Goal: Navigation & Orientation: Find specific page/section

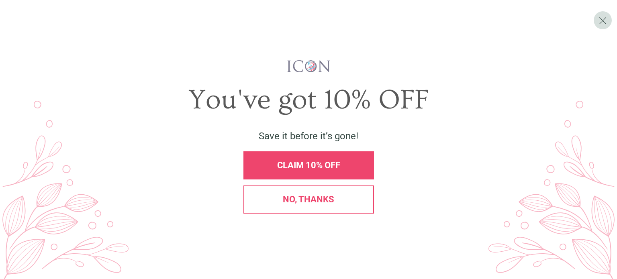
click at [268, 209] on div "No, thanks" at bounding box center [309, 200] width 131 height 28
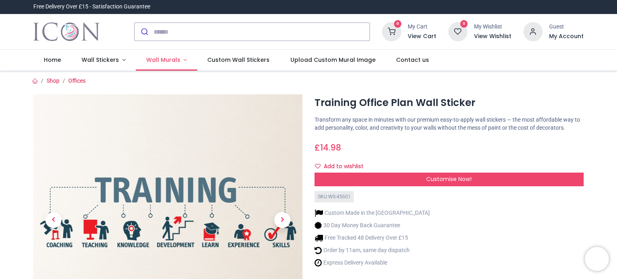
click at [175, 57] on span "Wall Murals" at bounding box center [163, 60] width 34 height 8
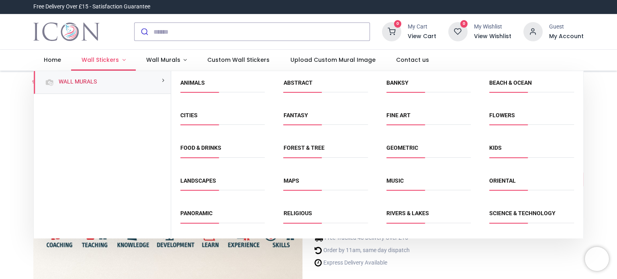
click at [110, 57] on span "Wall Stickers" at bounding box center [100, 60] width 37 height 8
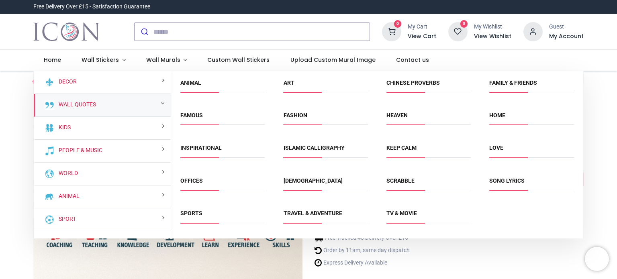
click at [139, 101] on div "Wall Quotes" at bounding box center [102, 105] width 137 height 23
click at [86, 104] on link "Wall Quotes" at bounding box center [75, 105] width 41 height 8
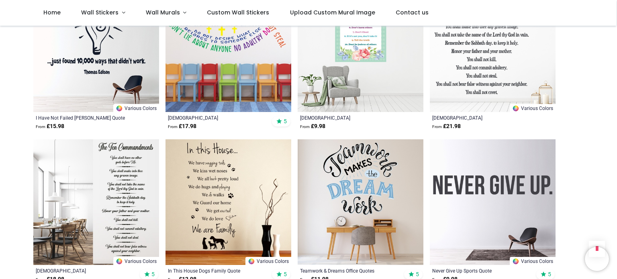
scroll to position [836, 0]
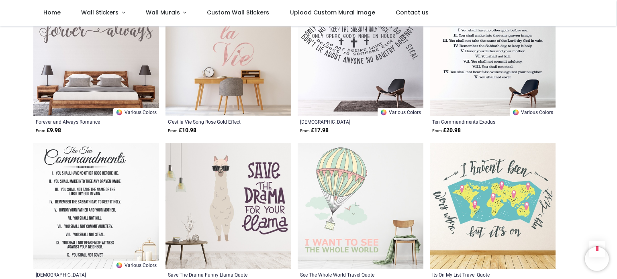
scroll to position [1948, 0]
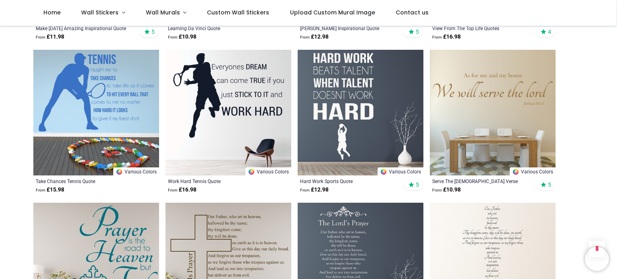
scroll to position [2467, 0]
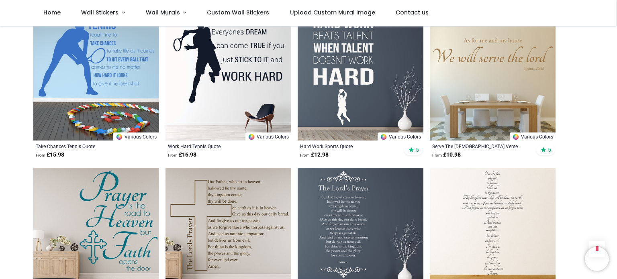
drag, startPoint x: 615, startPoint y: 191, endPoint x: 616, endPoint y: 206, distance: 14.5
click at [616, 206] on div "Login • Register Home Wall Stickers" at bounding box center [308, 139] width 617 height 279
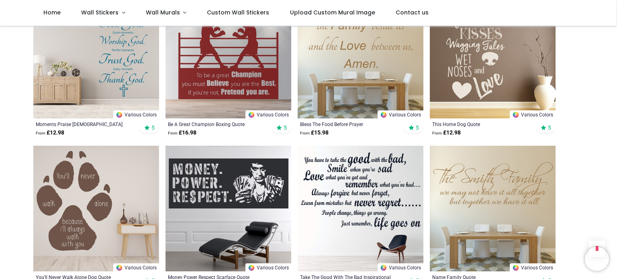
scroll to position [2799, 0]
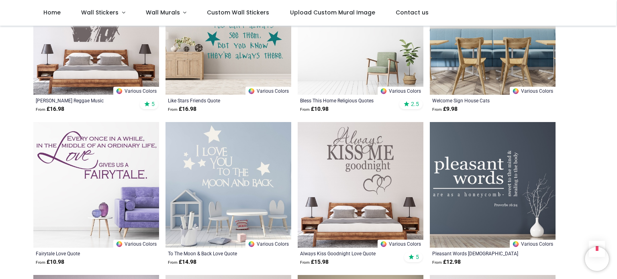
scroll to position [4031, 0]
